Goal: Navigation & Orientation: Find specific page/section

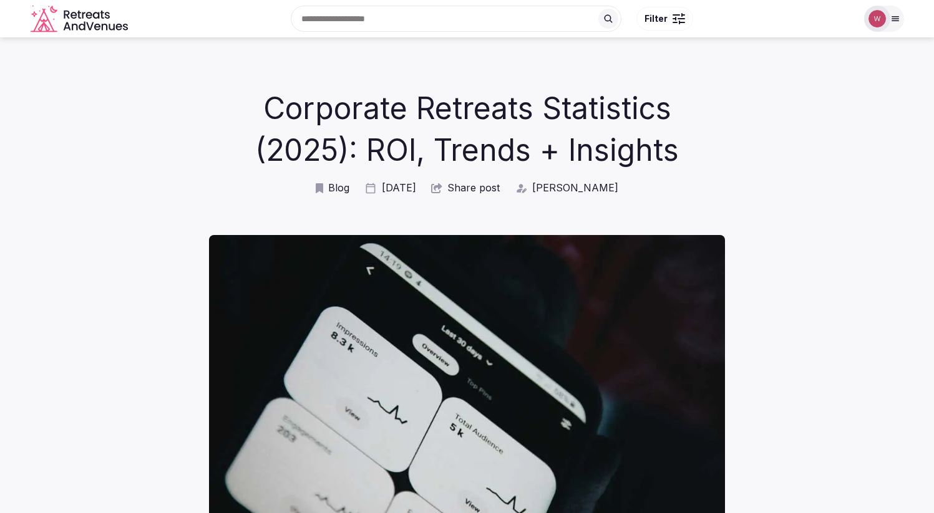
click at [79, 21] on icon "Retreats and Venues company logo" at bounding box center [81, 19] width 100 height 28
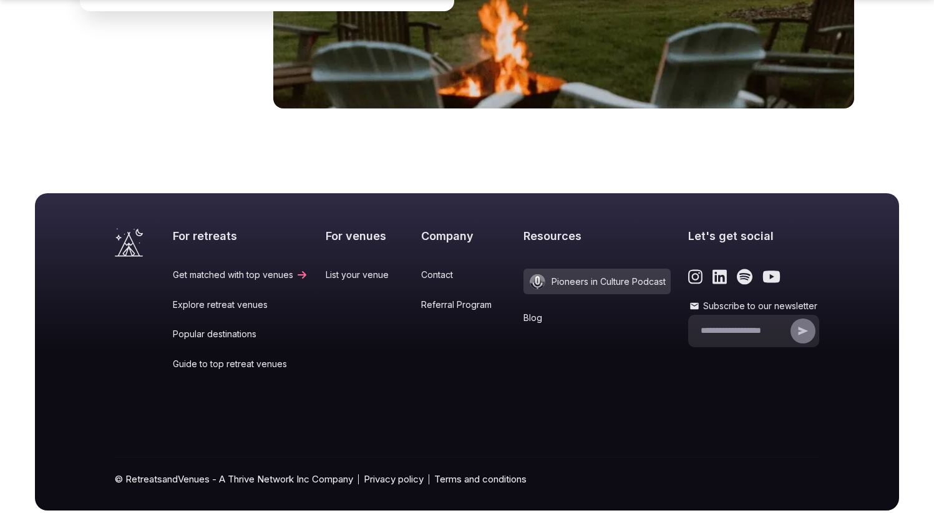
scroll to position [5176, 0]
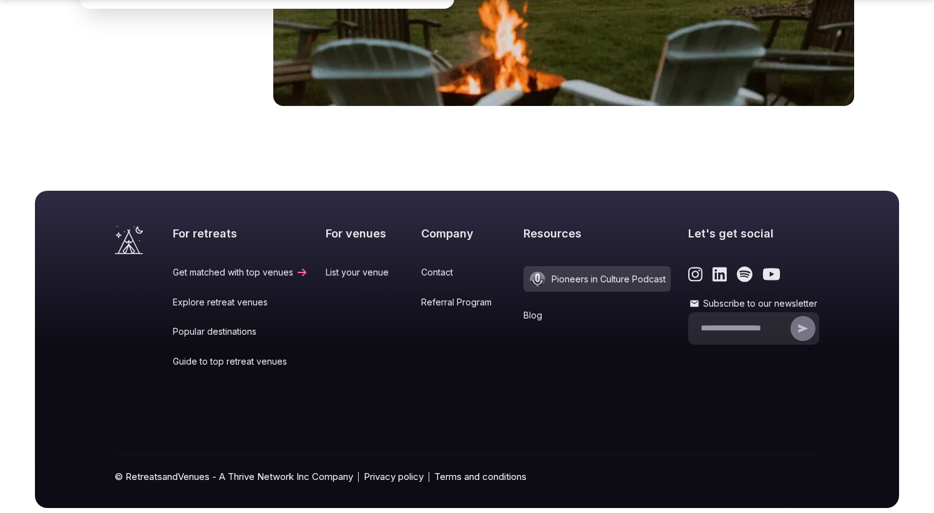
click at [526, 309] on link "Blog" at bounding box center [596, 315] width 147 height 12
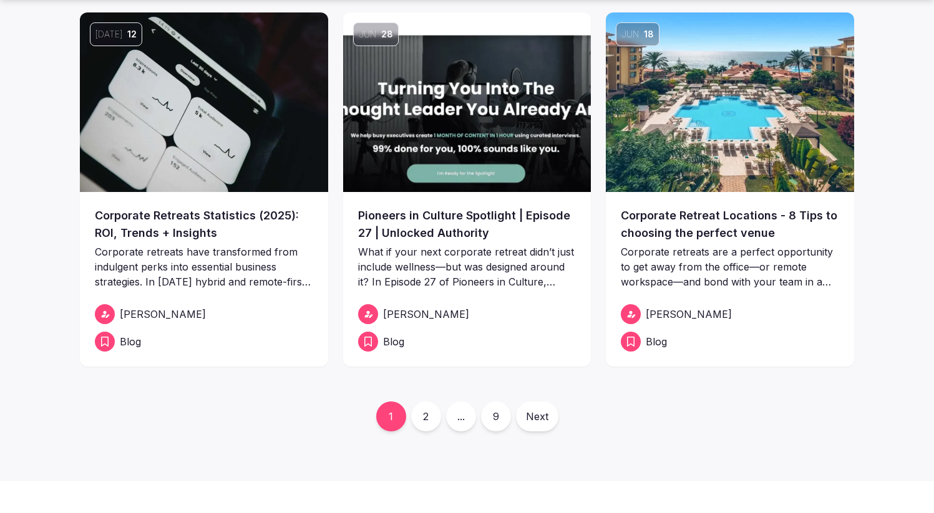
scroll to position [475, 0]
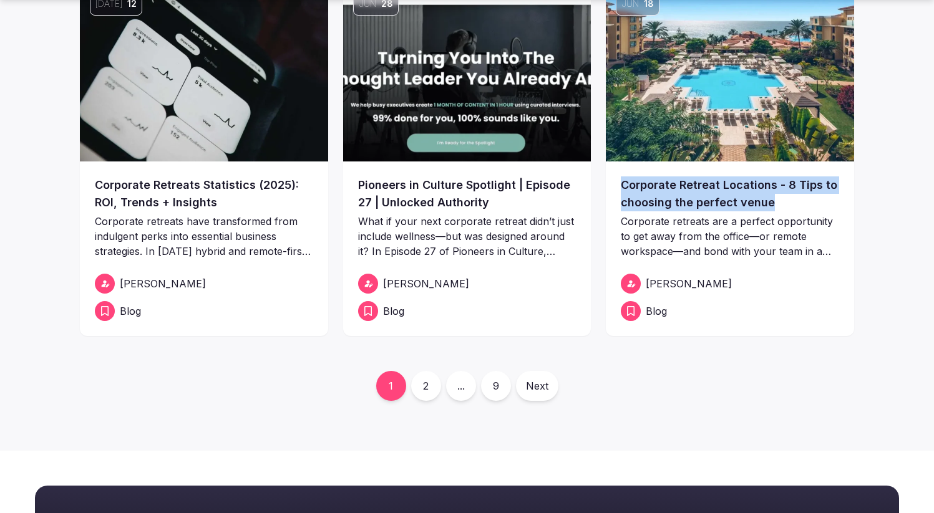
click at [422, 384] on link "2" at bounding box center [426, 386] width 30 height 30
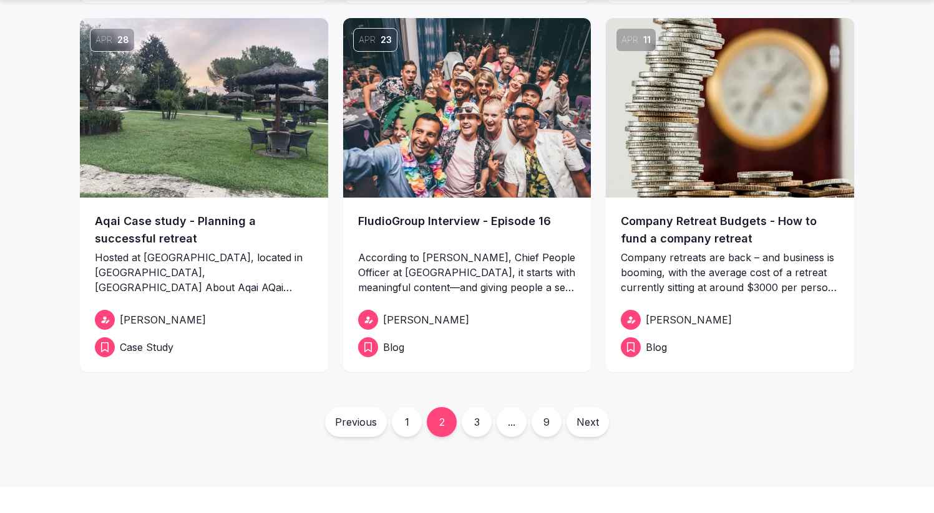
scroll to position [467, 0]
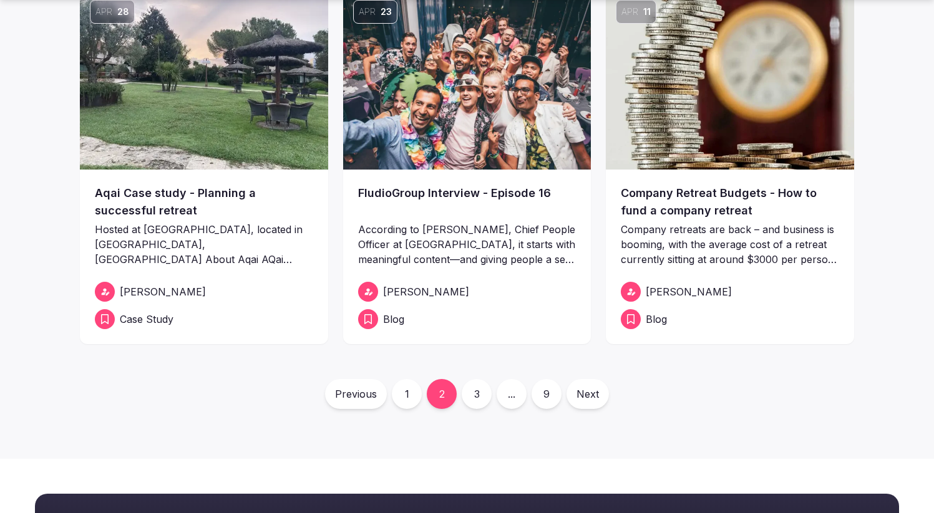
click at [474, 396] on link "3" at bounding box center [477, 394] width 30 height 30
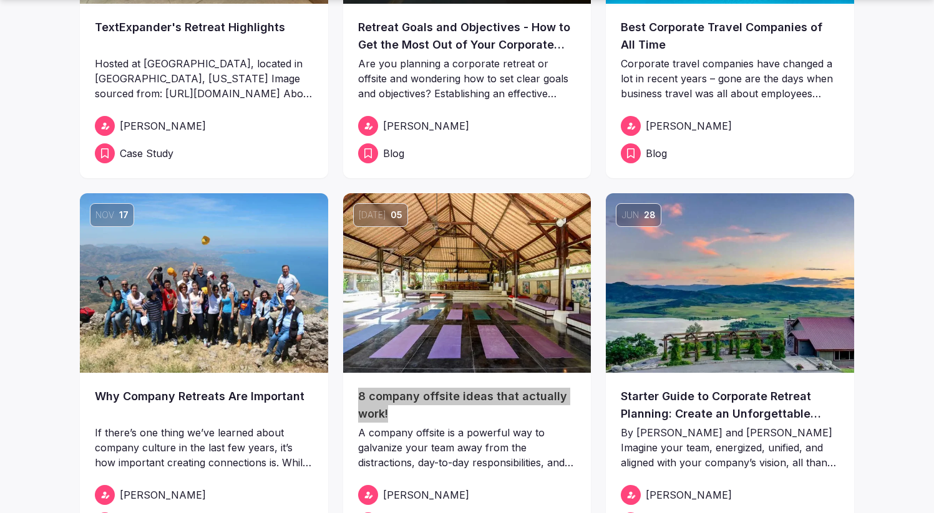
scroll to position [515, 0]
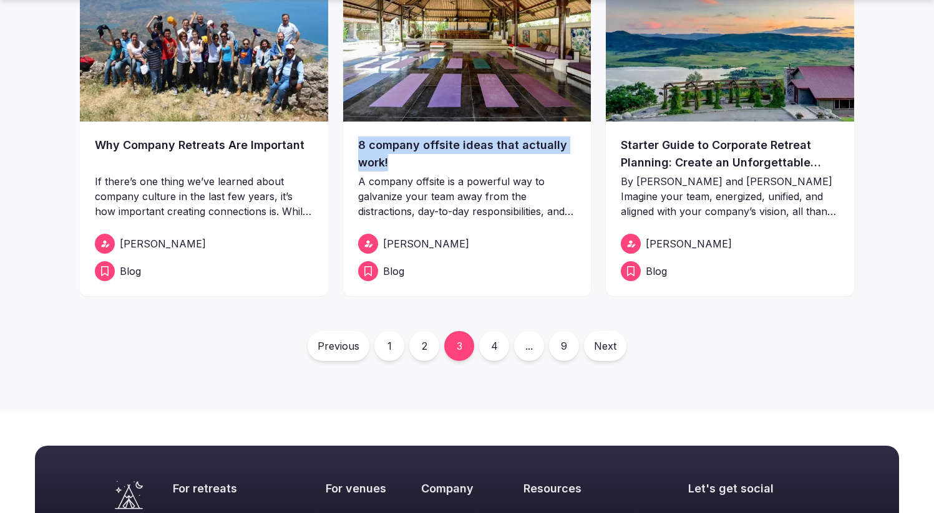
click at [491, 348] on link "4" at bounding box center [494, 346] width 30 height 30
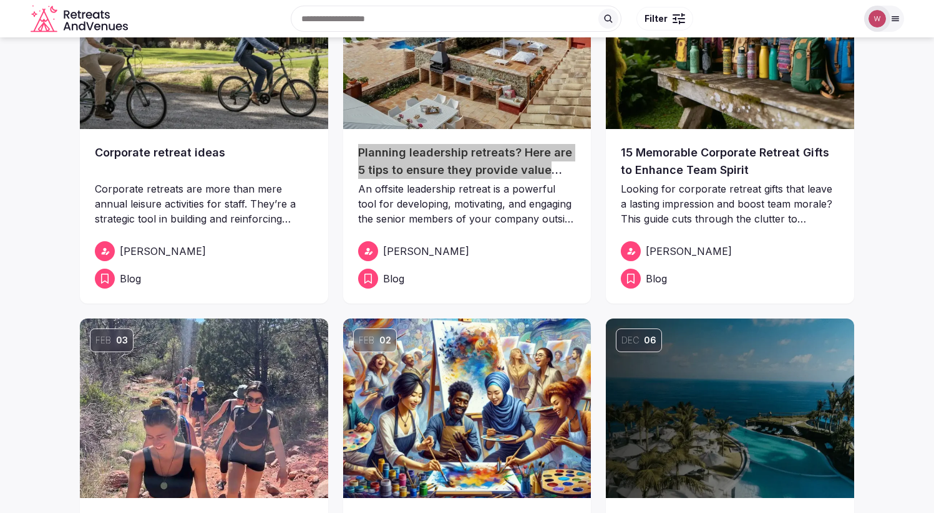
scroll to position [133, 0]
